Goal: Task Accomplishment & Management: Use online tool/utility

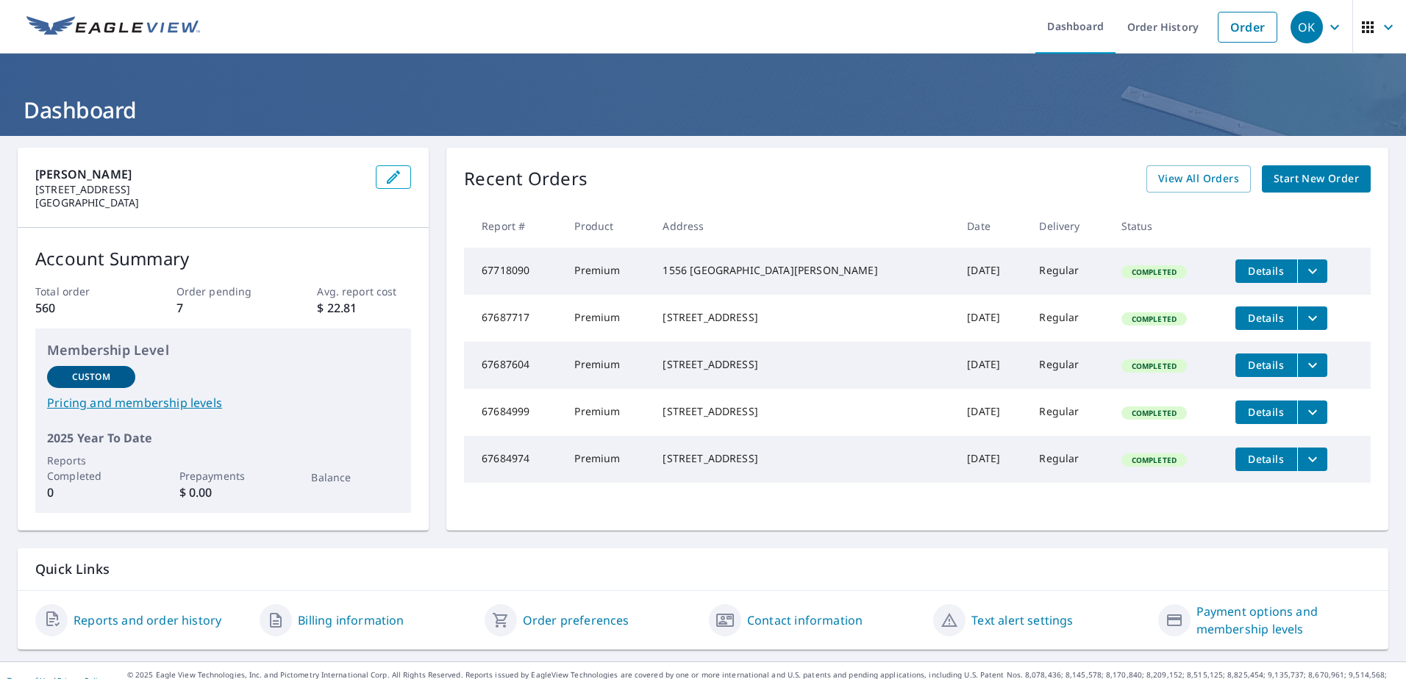
click at [1312, 170] on span "Start New Order" at bounding box center [1316, 179] width 85 height 18
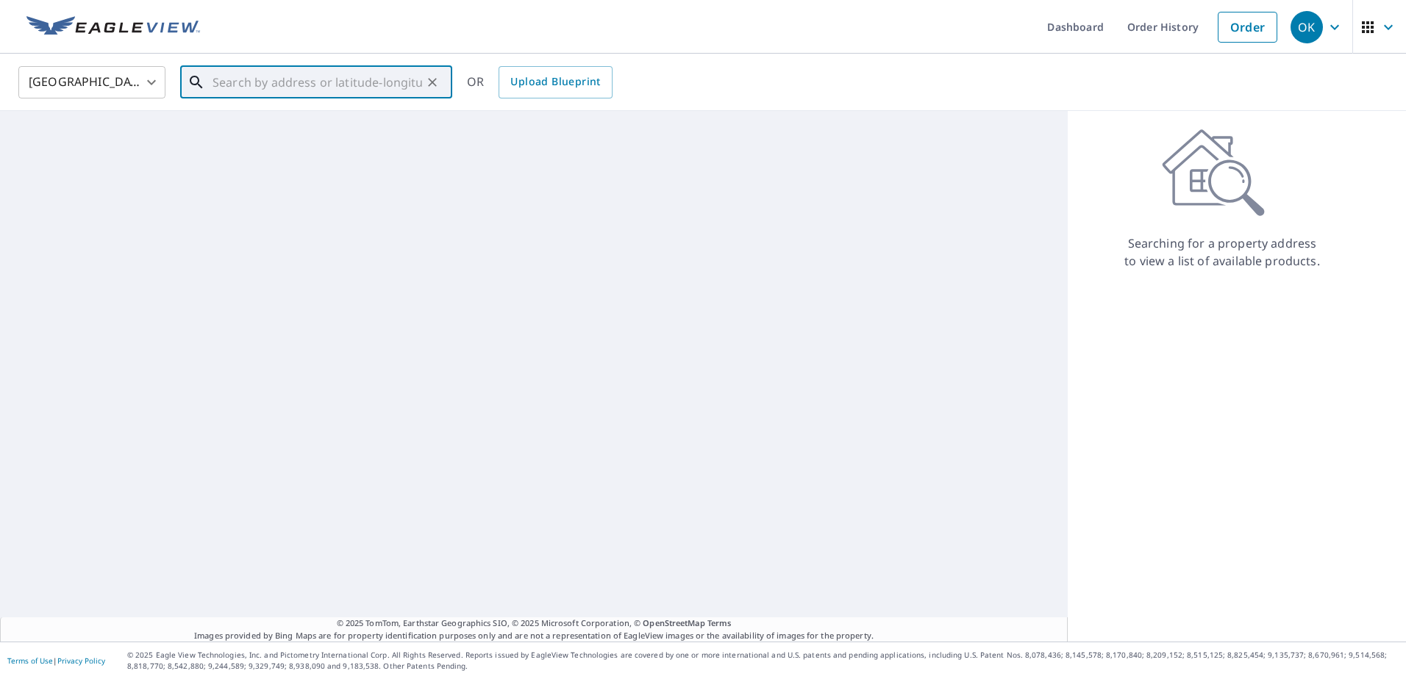
click at [282, 80] on input "text" at bounding box center [318, 82] width 210 height 41
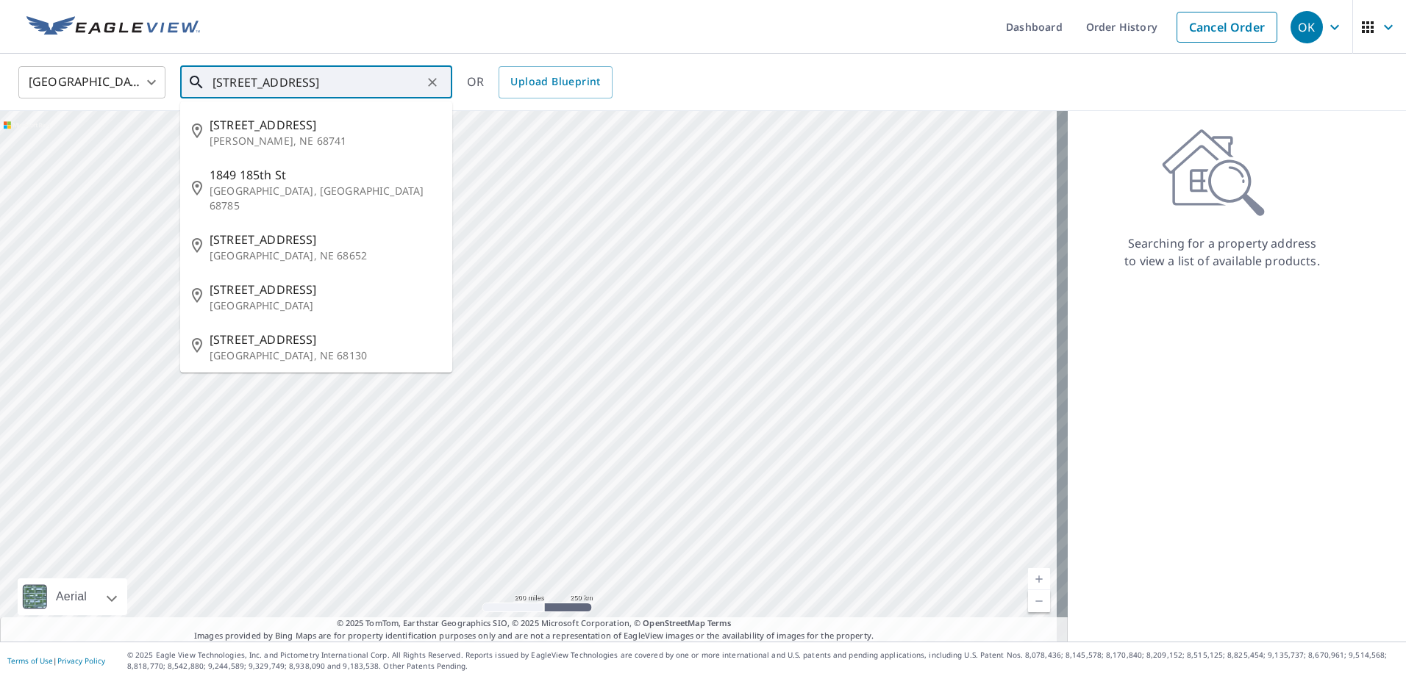
click at [251, 86] on input "[STREET_ADDRESS]" at bounding box center [318, 82] width 210 height 41
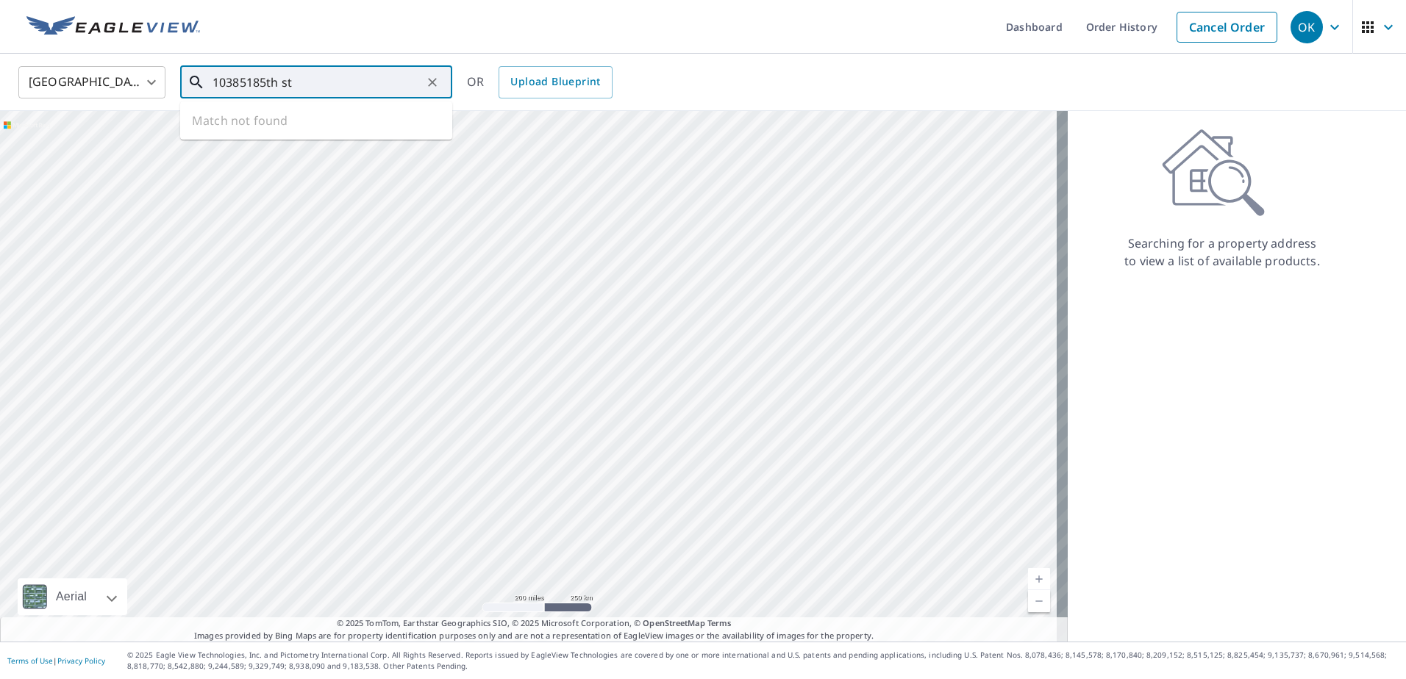
click at [235, 82] on input "10385185th st" at bounding box center [318, 82] width 210 height 41
click at [289, 125] on span "[STREET_ADDRESS]" at bounding box center [325, 125] width 231 height 18
type input "[STREET_ADDRESS]"
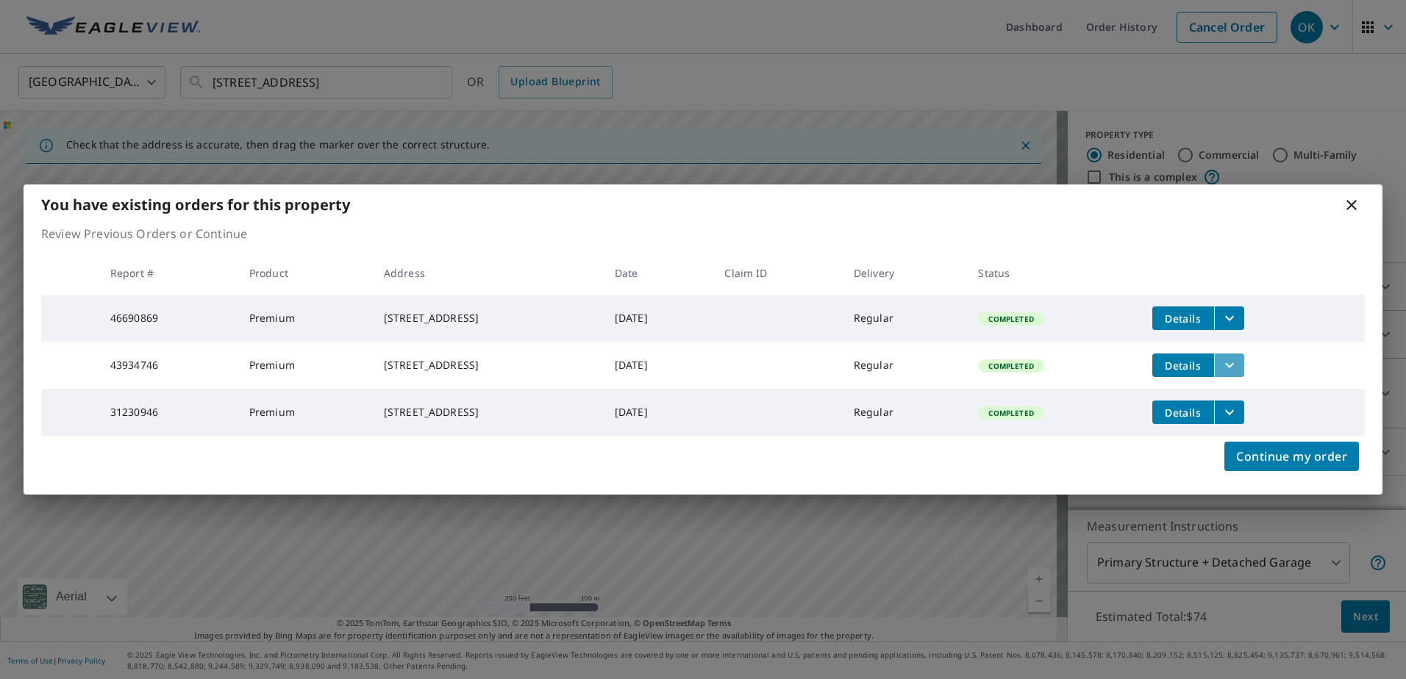
click at [1238, 368] on icon "filesDropdownBtn-43934746" at bounding box center [1230, 366] width 18 height 18
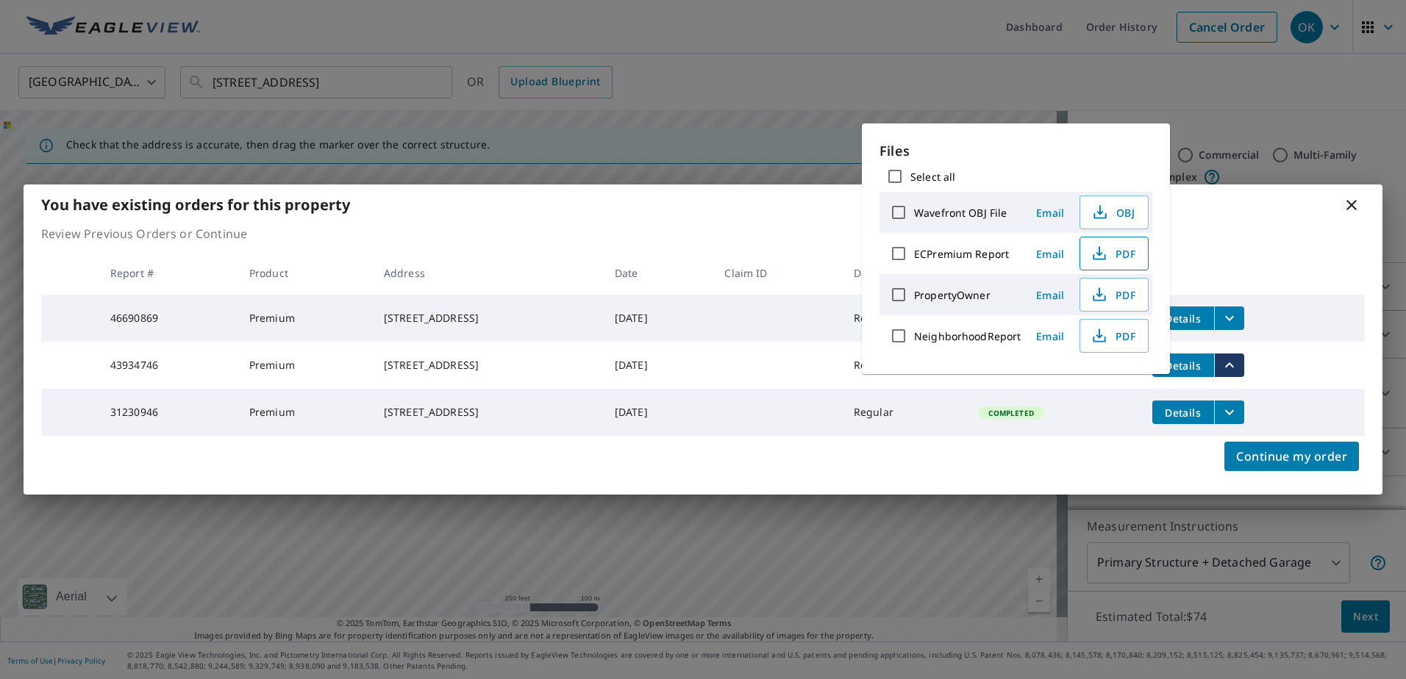
click at [1100, 256] on icon "button" at bounding box center [1100, 254] width 18 height 18
